Goal: Find specific page/section: Find specific page/section

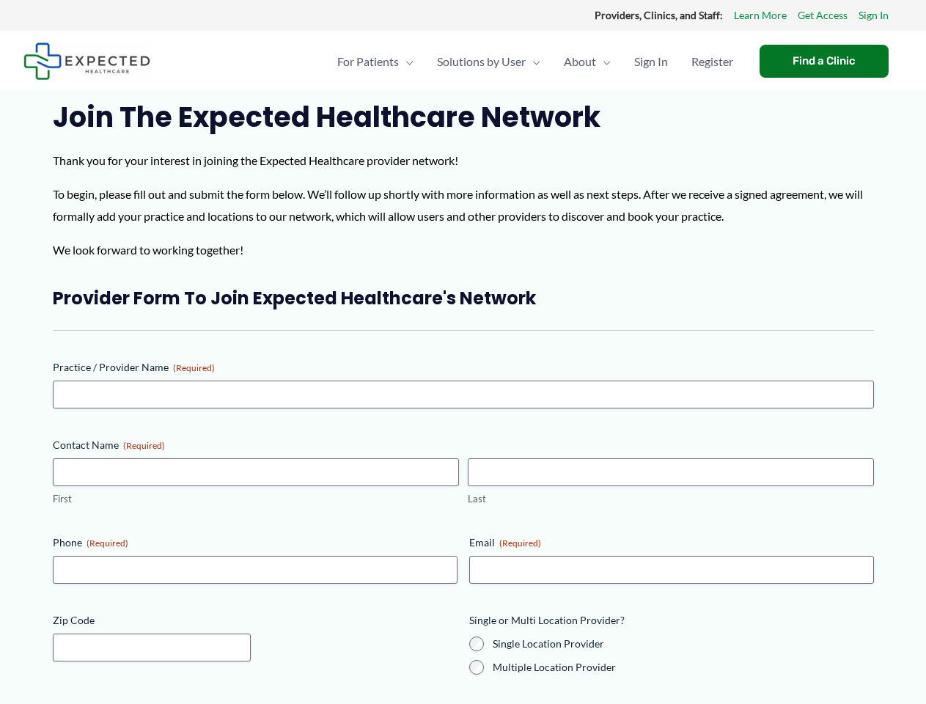
click at [463, 352] on div "Provider Form to Join Expected Healthcare's Network Practice / Provider Name (R…" at bounding box center [463, 520] width 821 height 466
